Goal: Task Accomplishment & Management: Manage account settings

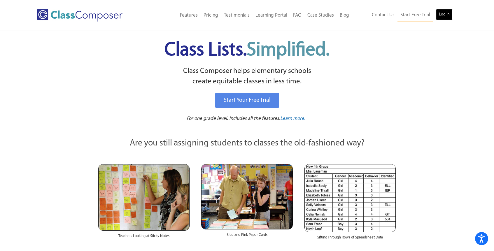
click at [444, 12] on link "Log In" at bounding box center [444, 15] width 17 height 12
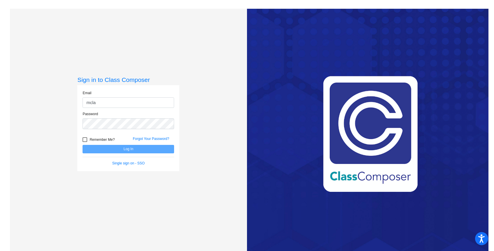
type input "mclark@lgusd.org"
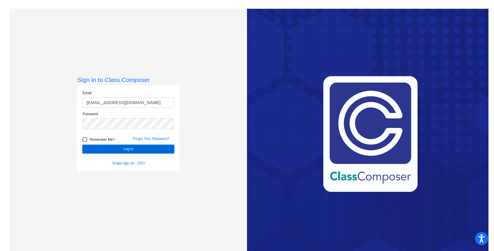
click at [130, 148] on button "Log In" at bounding box center [129, 149] width 92 height 8
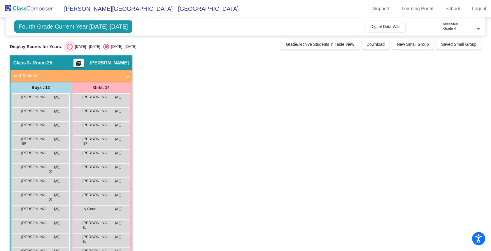
click at [68, 47] on div "Select an option" at bounding box center [70, 47] width 6 height 6
click at [69, 50] on input "2024 - 2025" at bounding box center [69, 50] width 0 height 0
radio input "true"
